Goal: Navigation & Orientation: Go to known website

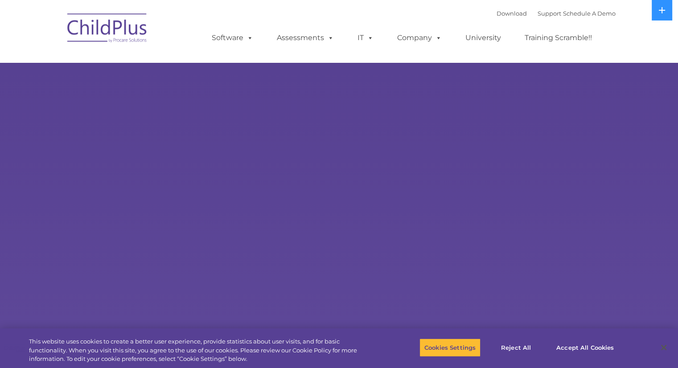
select select "MEDIUM"
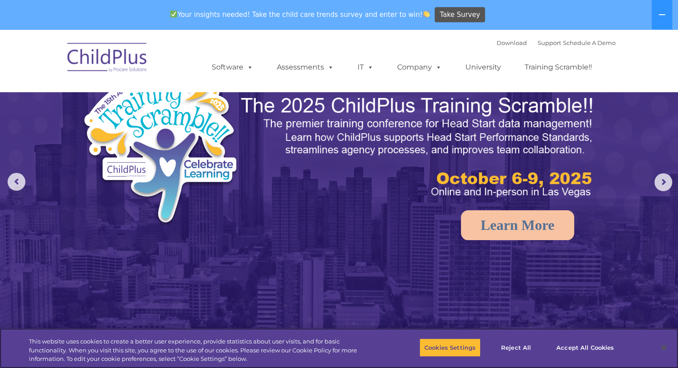
scroll to position [23, 0]
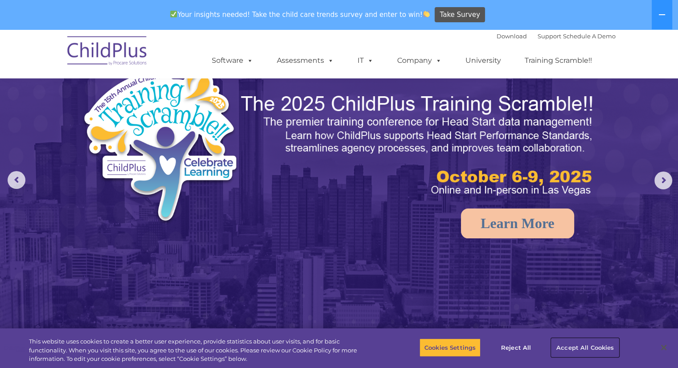
click at [566, 350] on button "Accept All Cookies" at bounding box center [584, 347] width 67 height 19
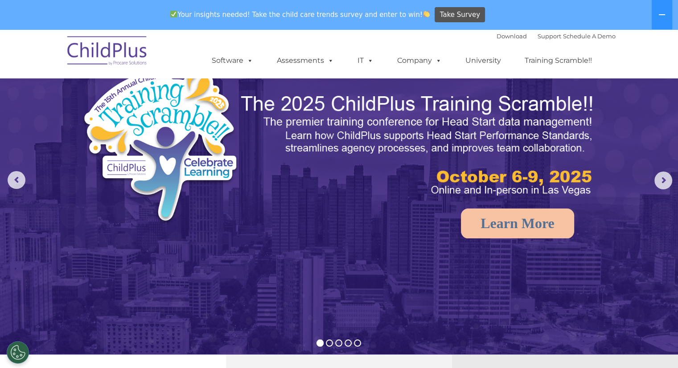
scroll to position [0, 0]
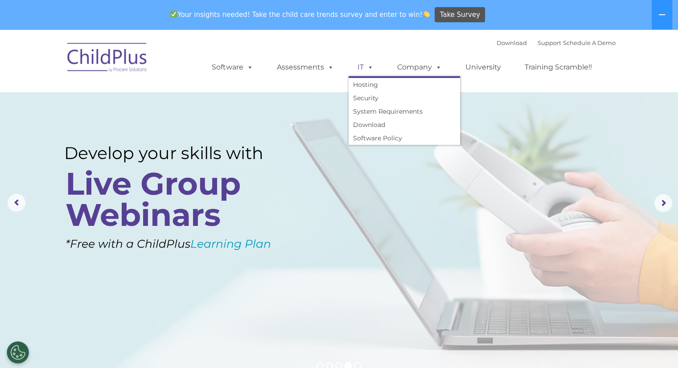
click at [369, 71] on span at bounding box center [369, 67] width 10 height 8
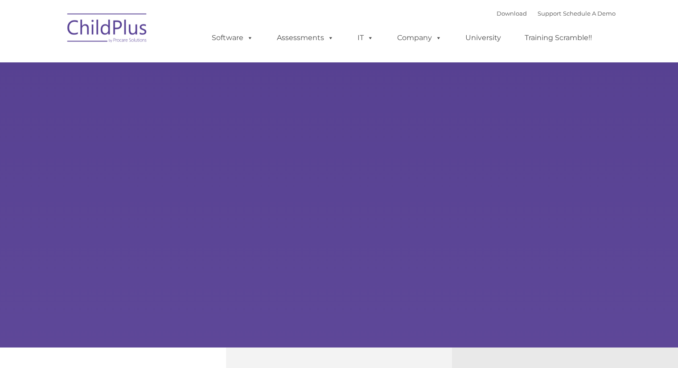
type input ""
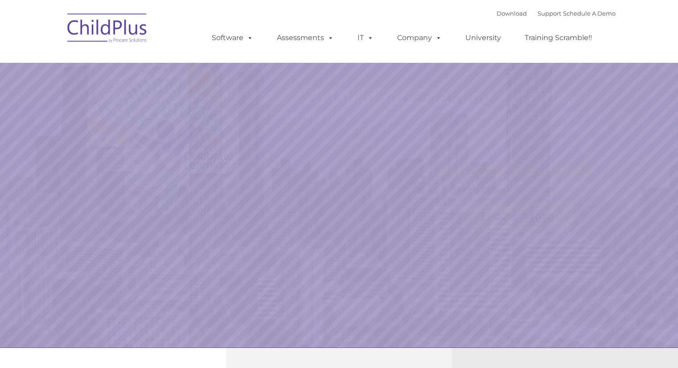
select select "MEDIUM"
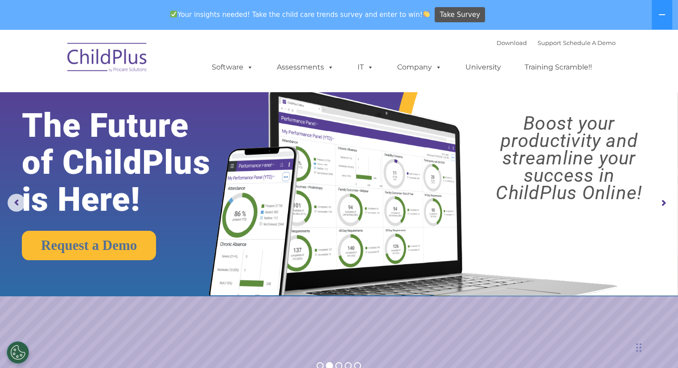
scroll to position [10, 0]
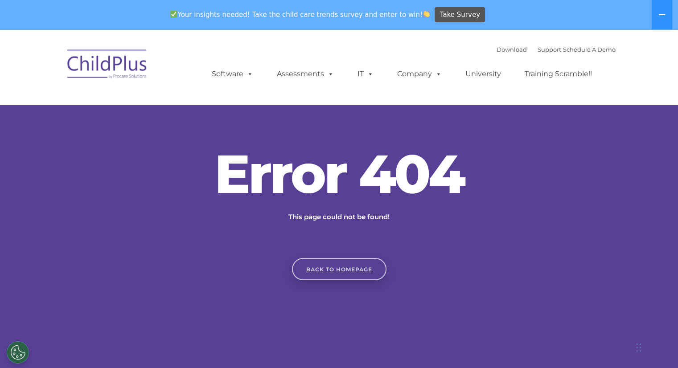
click at [310, 273] on link "Back to homepage" at bounding box center [339, 269] width 94 height 22
click at [319, 259] on link "Back to homepage" at bounding box center [339, 269] width 94 height 22
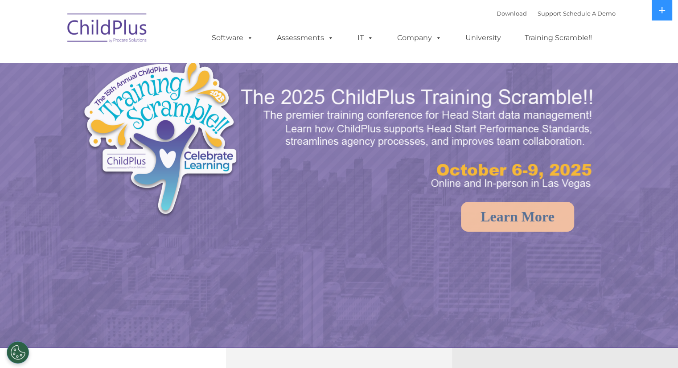
select select "MEDIUM"
